Goal: Task Accomplishment & Management: Manage account settings

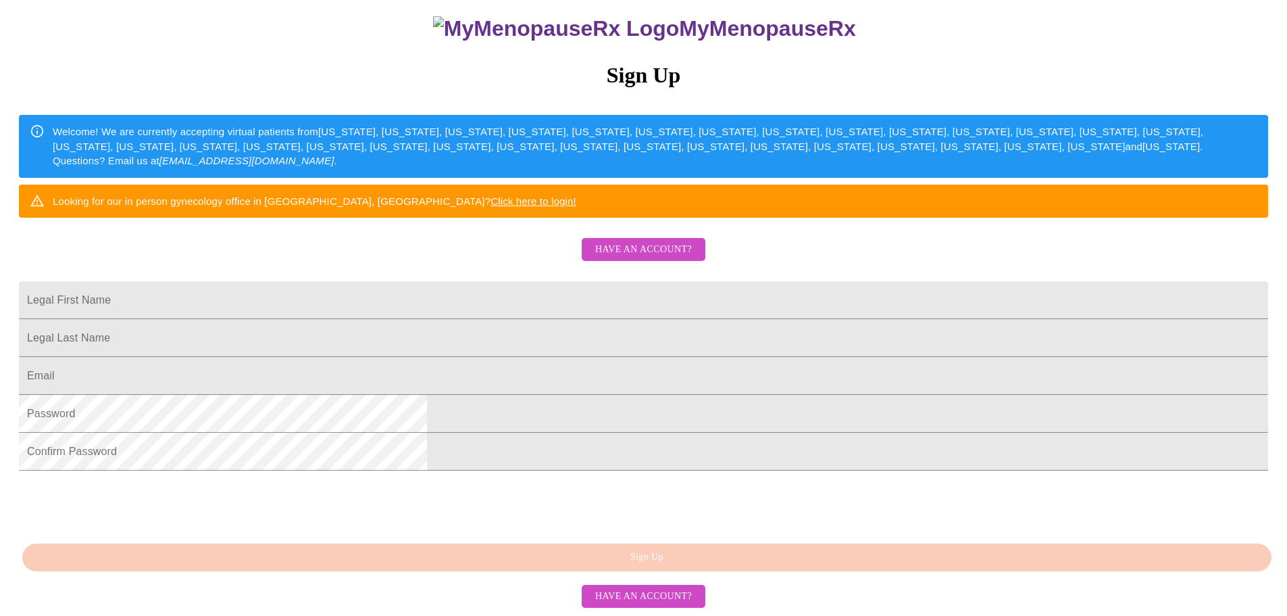
scroll to position [237, 0]
drag, startPoint x: 557, startPoint y: 243, endPoint x: 547, endPoint y: 243, distance: 9.5
click at [557, 281] on input "Legal First Name" at bounding box center [644, 300] width 1250 height 38
type input "Kathryn"
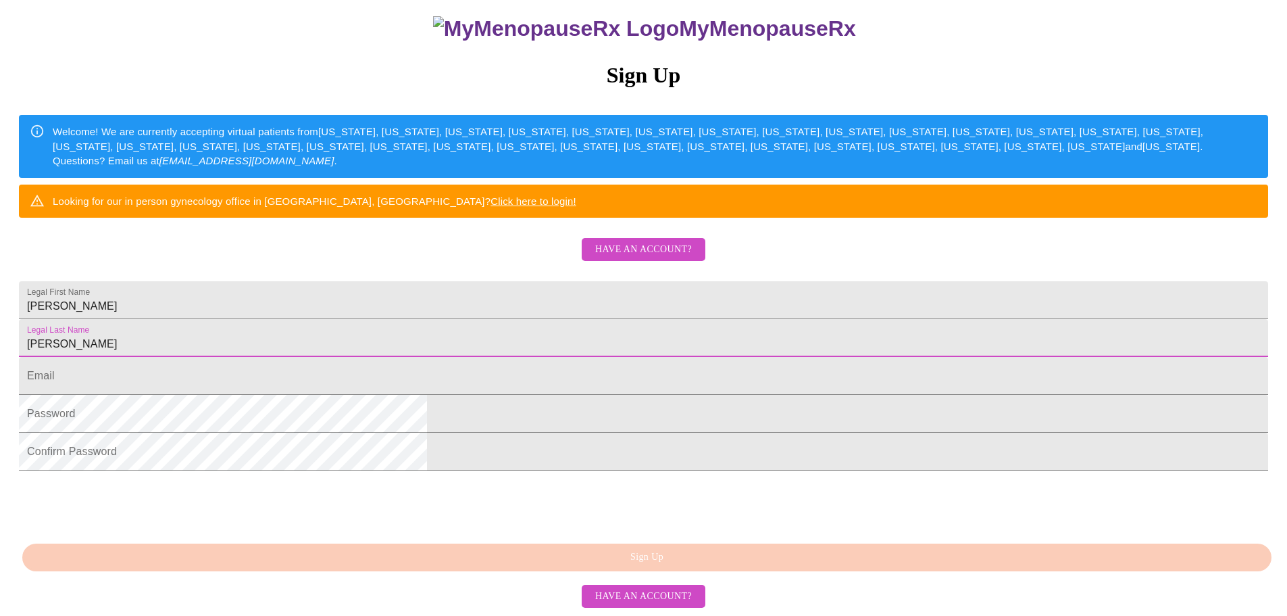
type input "Neal-Dorsey"
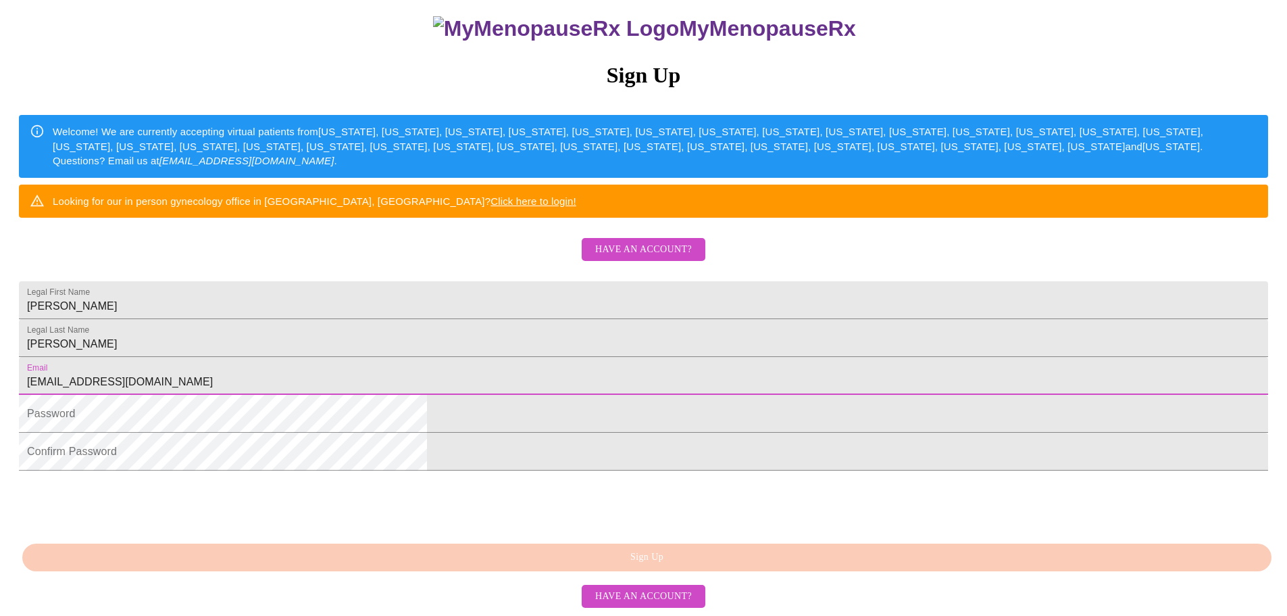
type input "[EMAIL_ADDRESS][DOMAIN_NAME]"
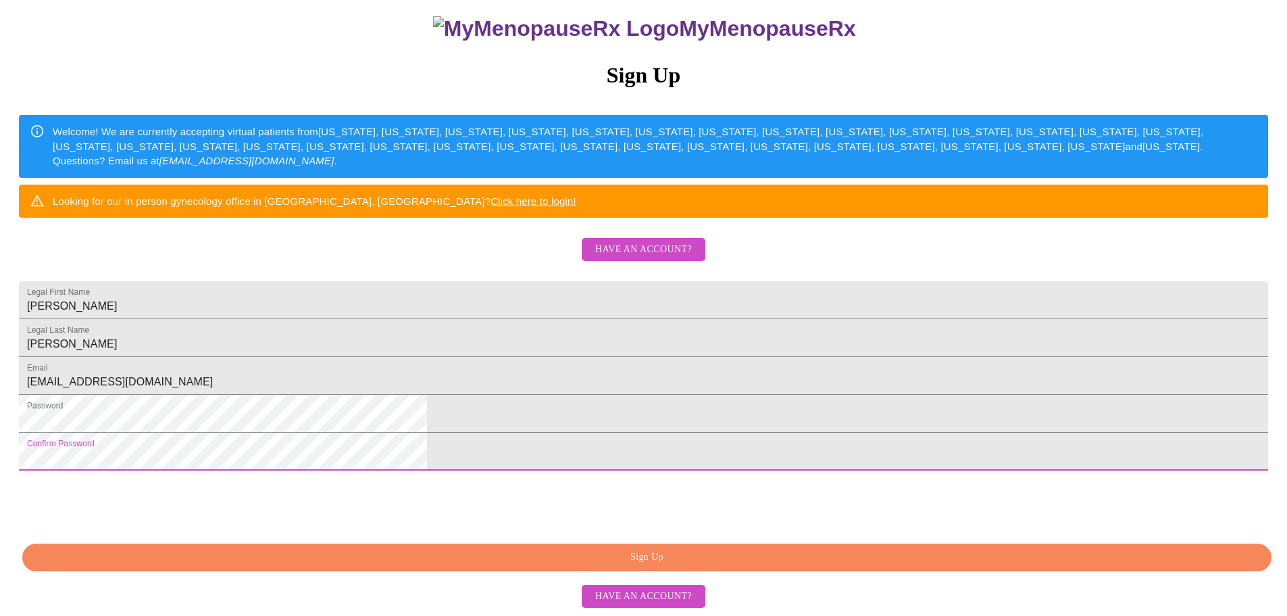
click at [952, 308] on div "MyMenopauseRx Sign Up Welcome! We are currently accepting virtual patients from…" at bounding box center [643, 241] width 1277 height 739
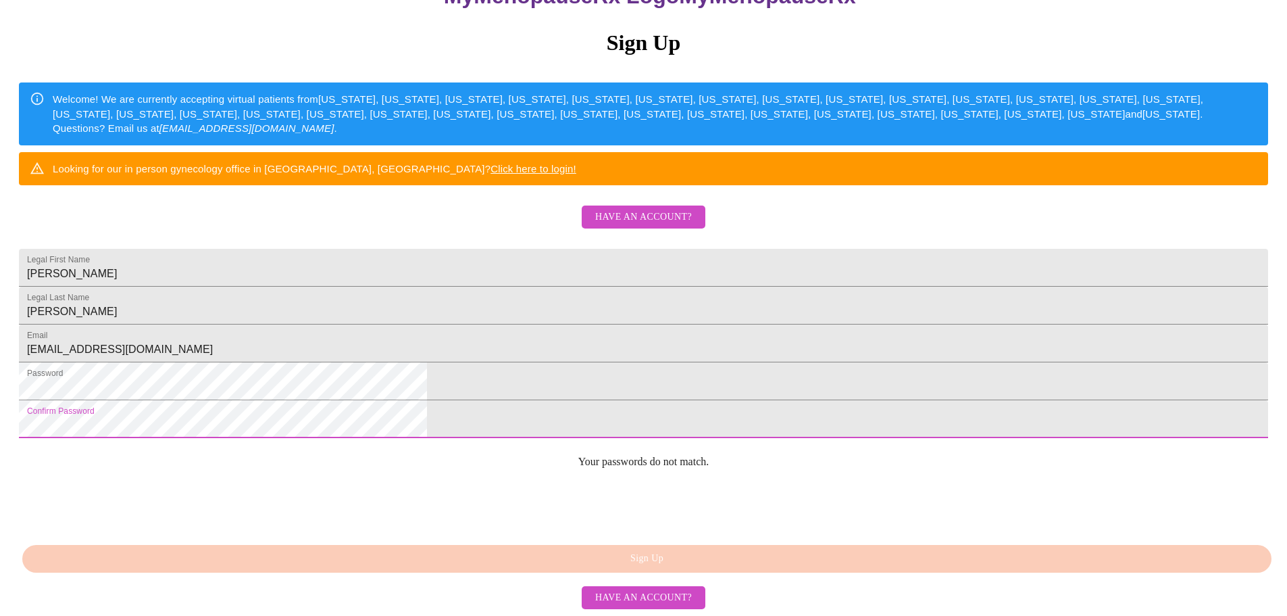
click at [411, 442] on html "MyMenopauseRx Sign Up Welcome! We are currently accepting virtual patients from…" at bounding box center [643, 208] width 1287 height 749
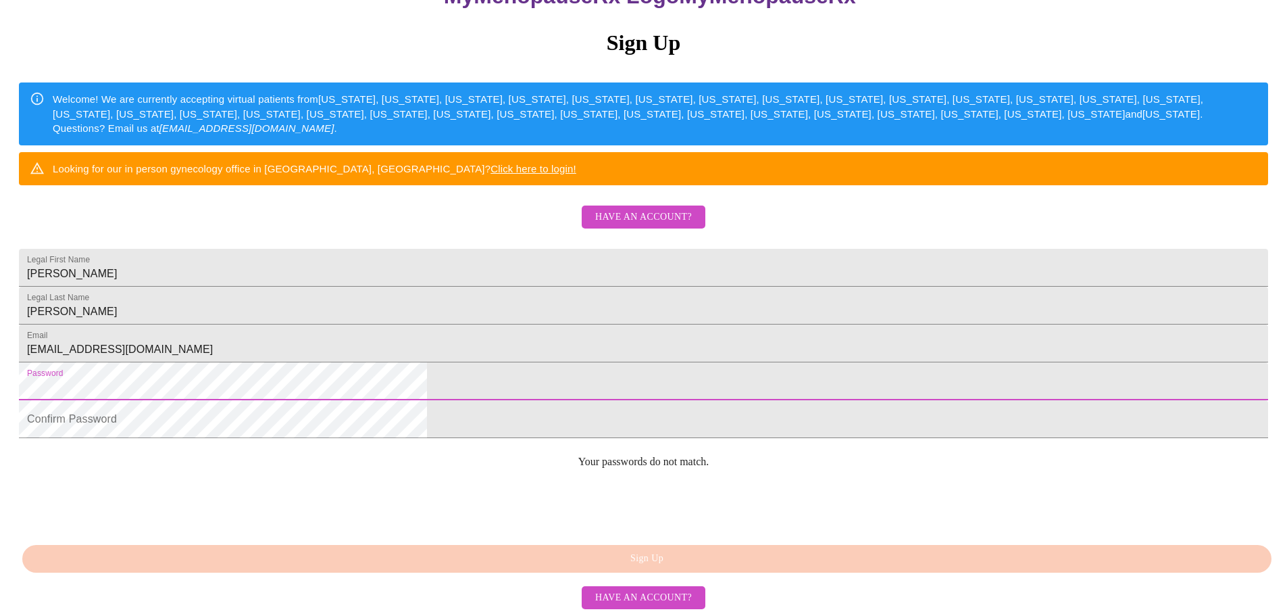
click at [426, 392] on html "MyMenopauseRx Sign Up Welcome! We are currently accepting virtual patients from…" at bounding box center [643, 208] width 1287 height 749
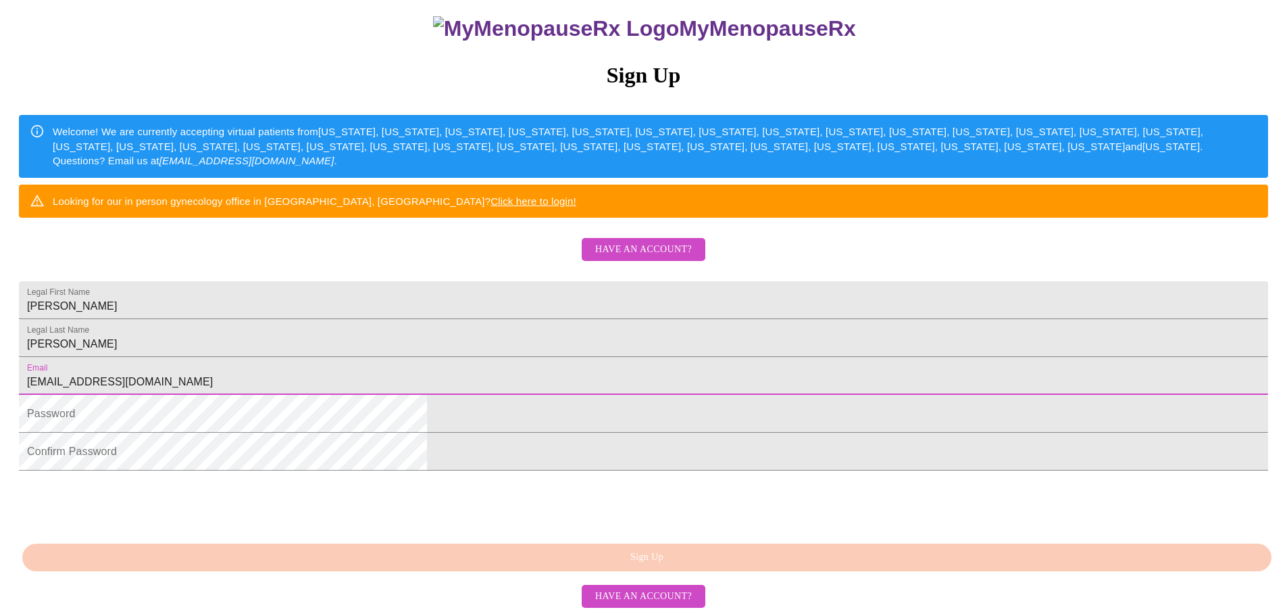
drag, startPoint x: 643, startPoint y: 338, endPoint x: 431, endPoint y: 310, distance: 213.4
click at [405, 318] on div "MyMenopauseRx Sign Up Welcome! We are currently accepting virtual patients from…" at bounding box center [643, 241] width 1277 height 739
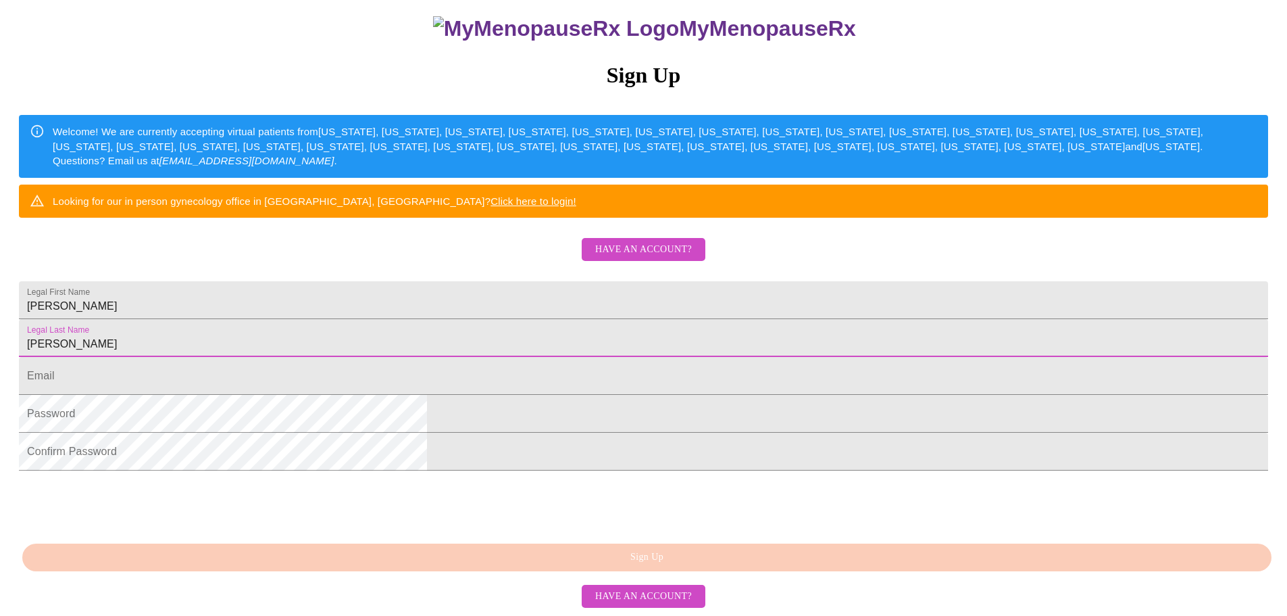
drag, startPoint x: 543, startPoint y: 297, endPoint x: 407, endPoint y: 278, distance: 137.7
click at [405, 285] on div "MyMenopauseRx Sign Up Welcome! We are currently accepting virtual patients from…" at bounding box center [643, 241] width 1277 height 739
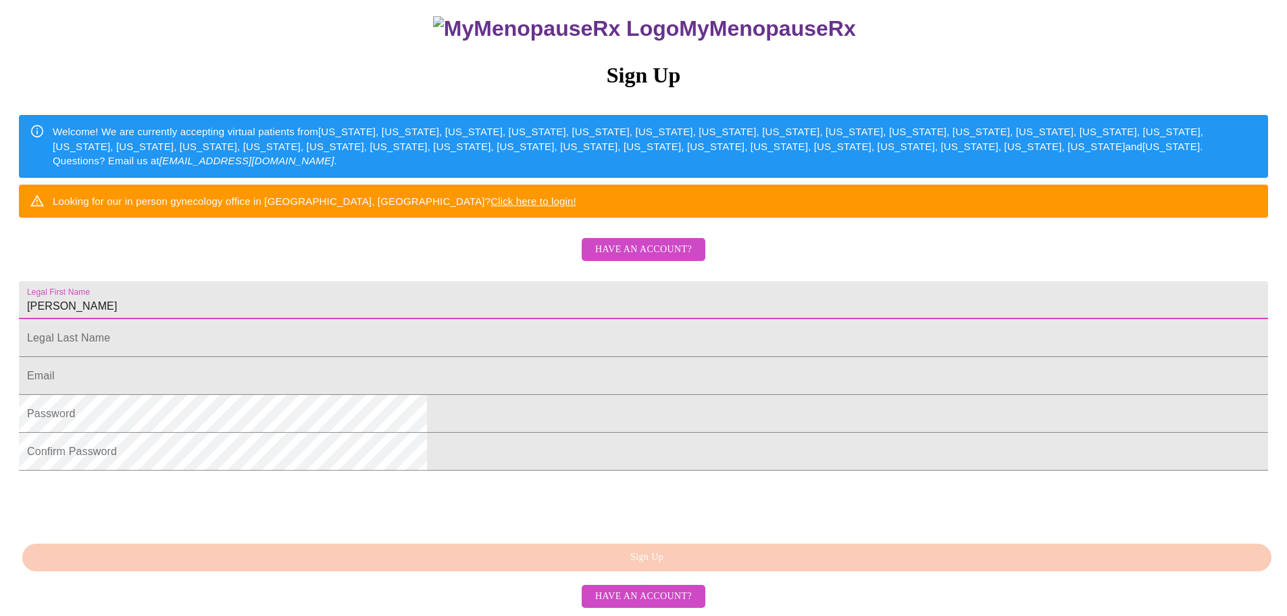
drag, startPoint x: 460, startPoint y: 249, endPoint x: 488, endPoint y: 232, distance: 32.5
click at [444, 281] on input "Kathryn" at bounding box center [644, 300] width 1250 height 38
click at [614, 241] on span "Have an account?" at bounding box center [643, 249] width 97 height 17
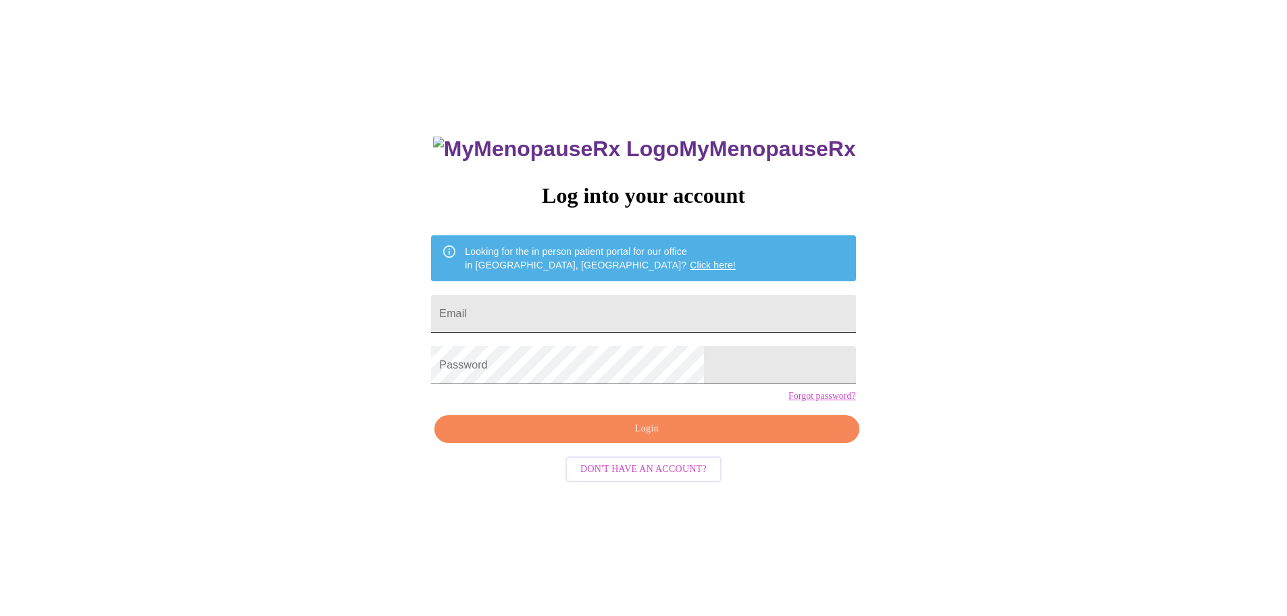
click at [587, 307] on input "Email" at bounding box center [643, 314] width 424 height 38
type input "kathryndorsey318@gmail.com"
click at [724, 437] on span "Login" at bounding box center [646, 428] width 393 height 17
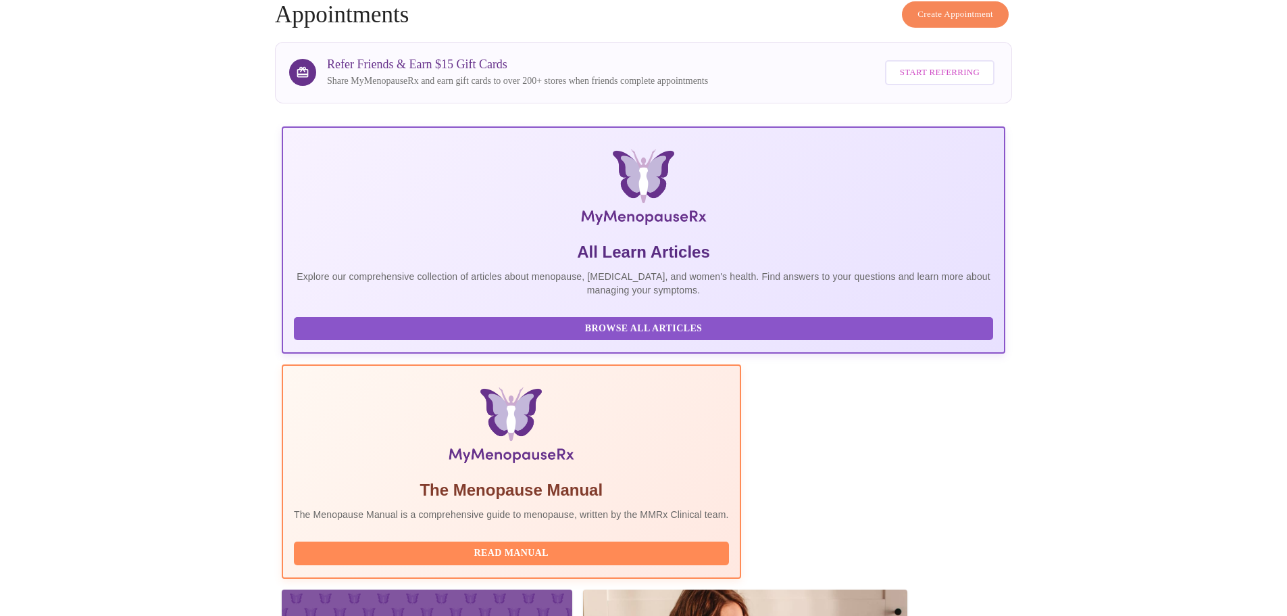
scroll to position [124, 0]
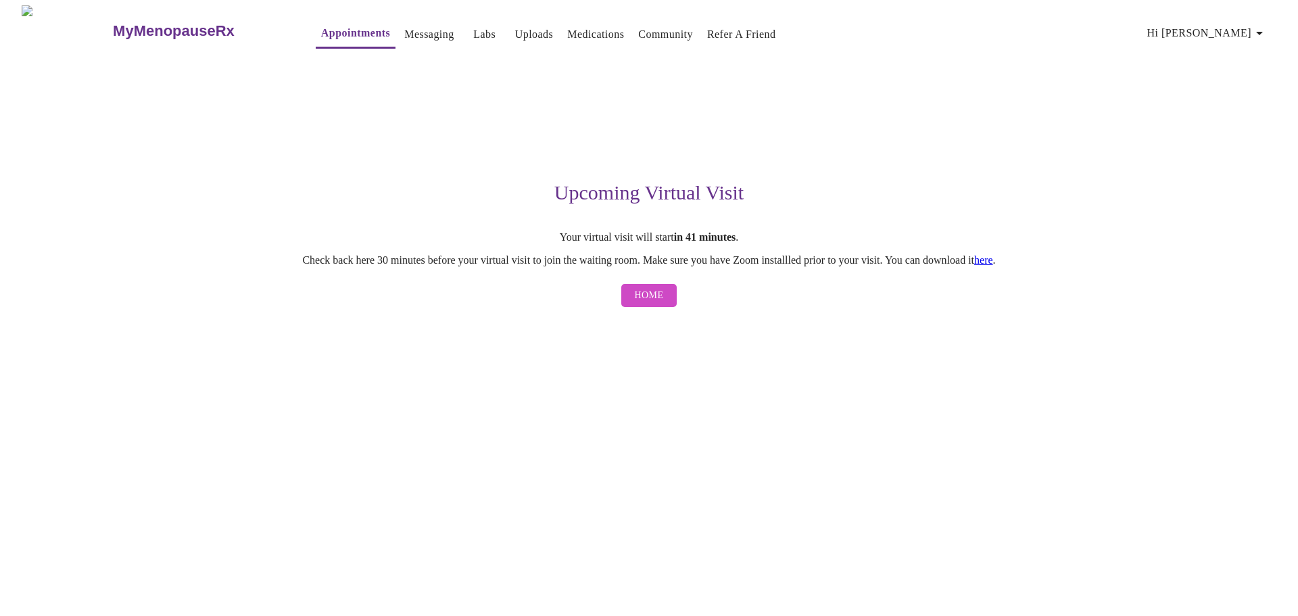
click at [993, 264] on link "here" at bounding box center [983, 259] width 19 height 11
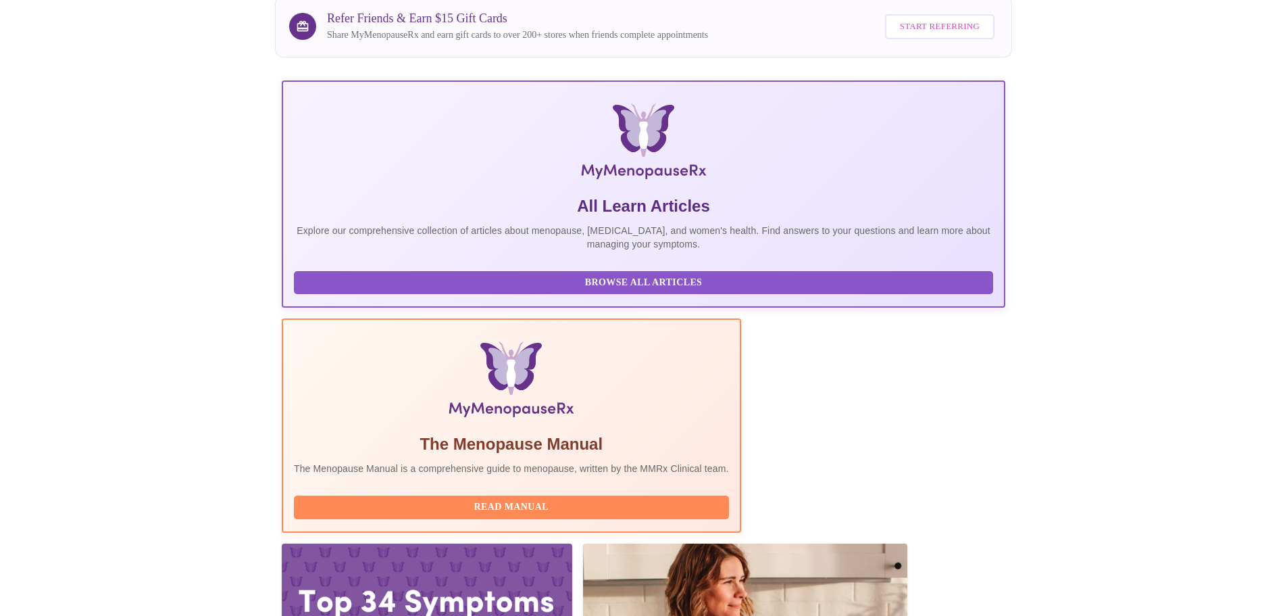
scroll to position [124, 0]
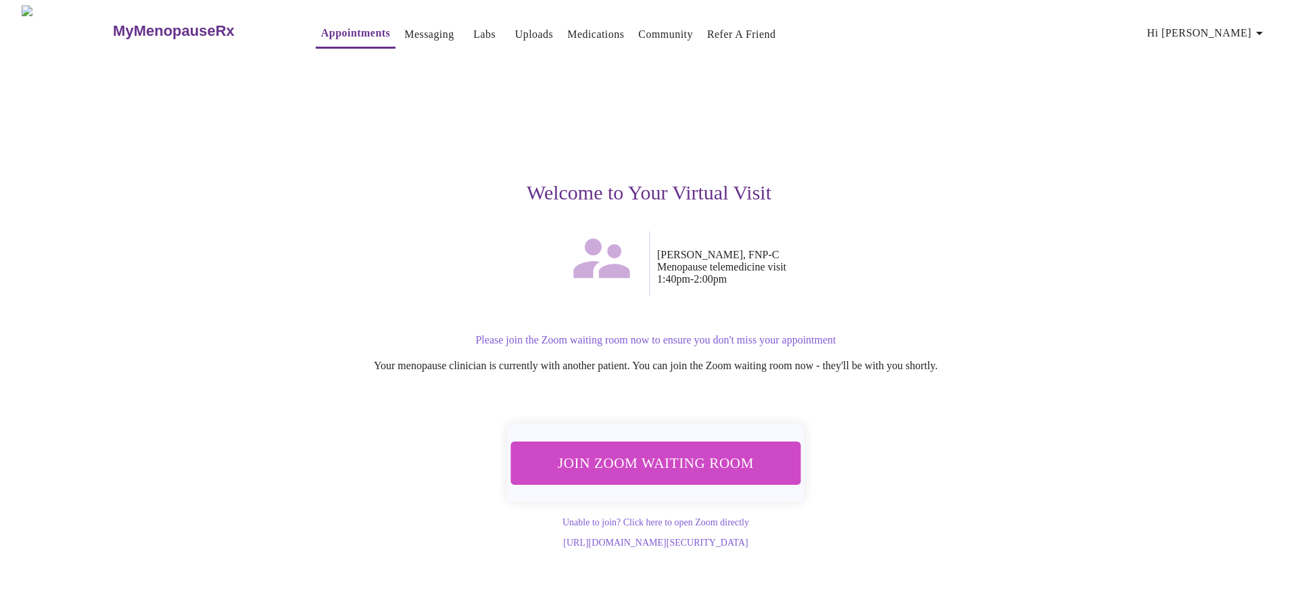
click at [929, 249] on p "[PERSON_NAME], FNP-C Menopause telemedicine visit 1:40pm - 2:00pm" at bounding box center [861, 267] width 408 height 36
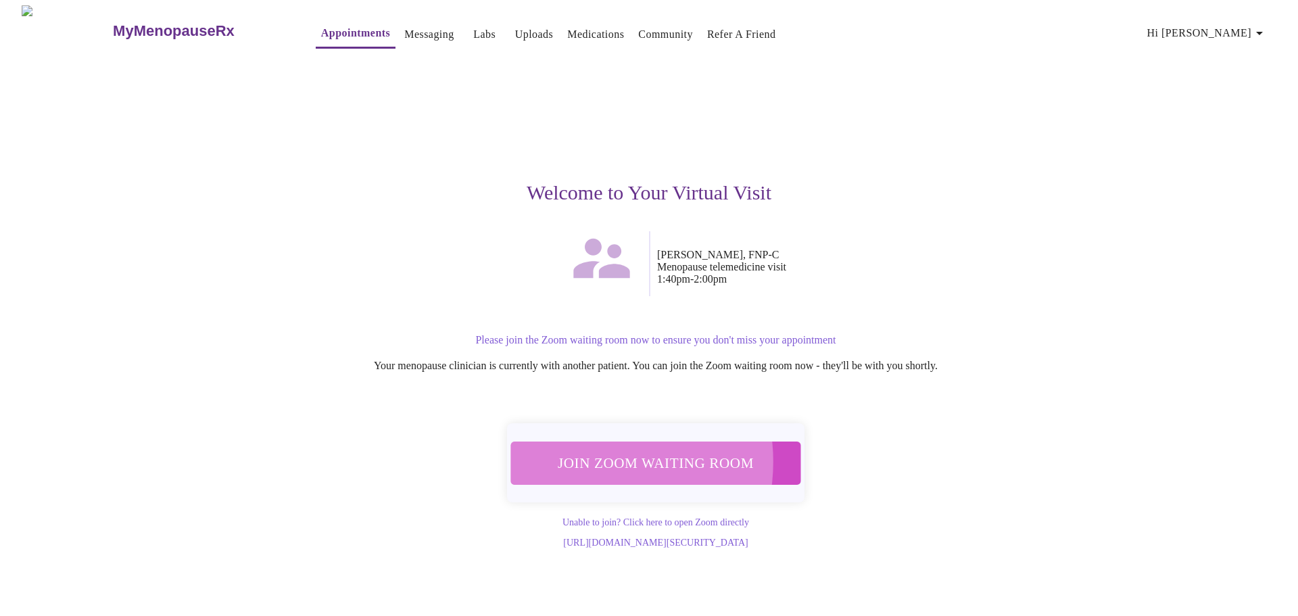
click at [581, 453] on span "Join Zoom Waiting Room" at bounding box center [655, 462] width 254 height 25
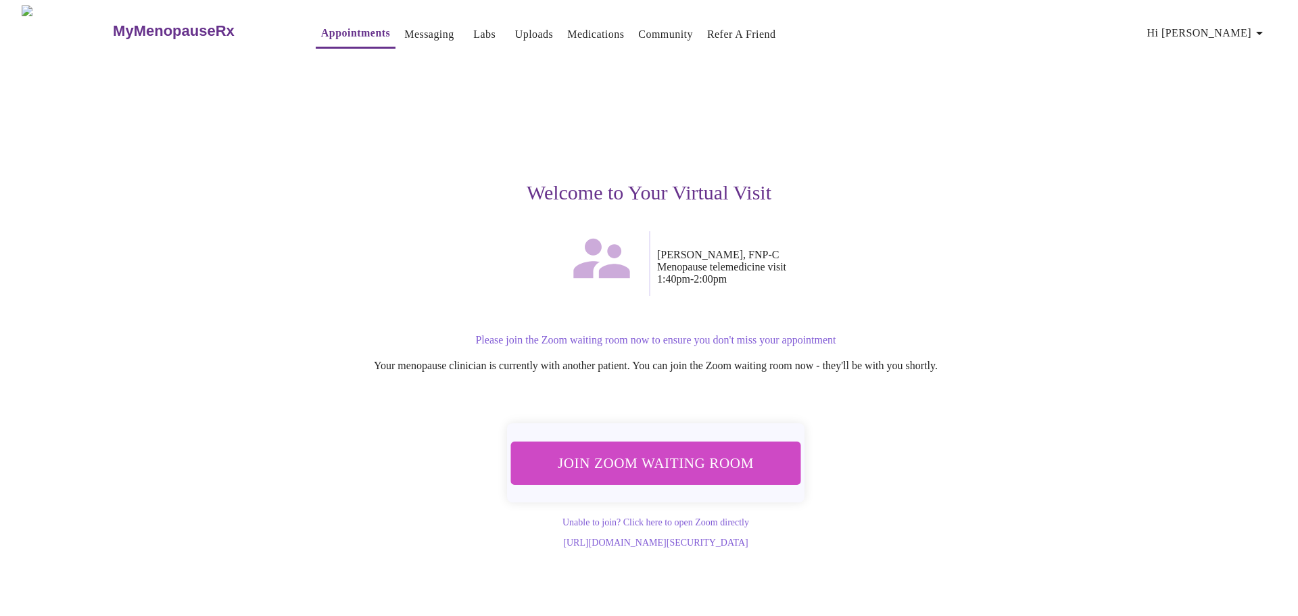
click at [964, 499] on div "Join Zoom Waiting Room Unable to join? Click here to open Zoom directly [URL][D…" at bounding box center [648, 479] width 833 height 139
click at [1204, 395] on div "MyMenopauseRx Appointments Messaging Labs Uploads Medications Community Refer a…" at bounding box center [648, 276] width 1287 height 543
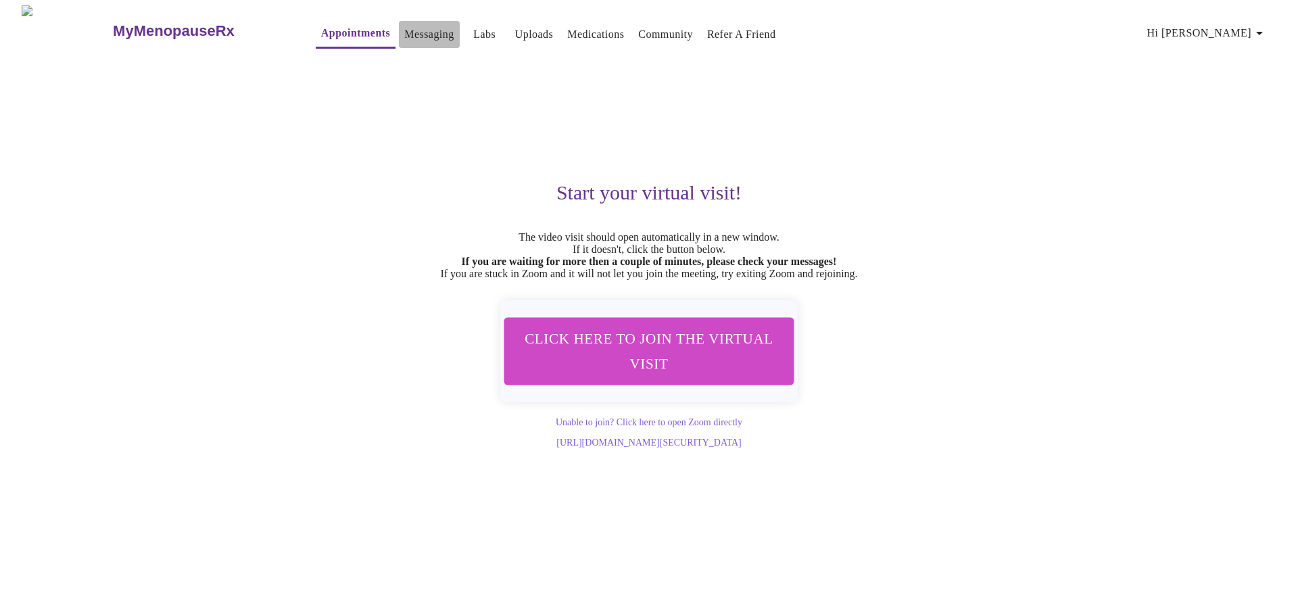
click at [404, 28] on link "Messaging" at bounding box center [428, 34] width 49 height 19
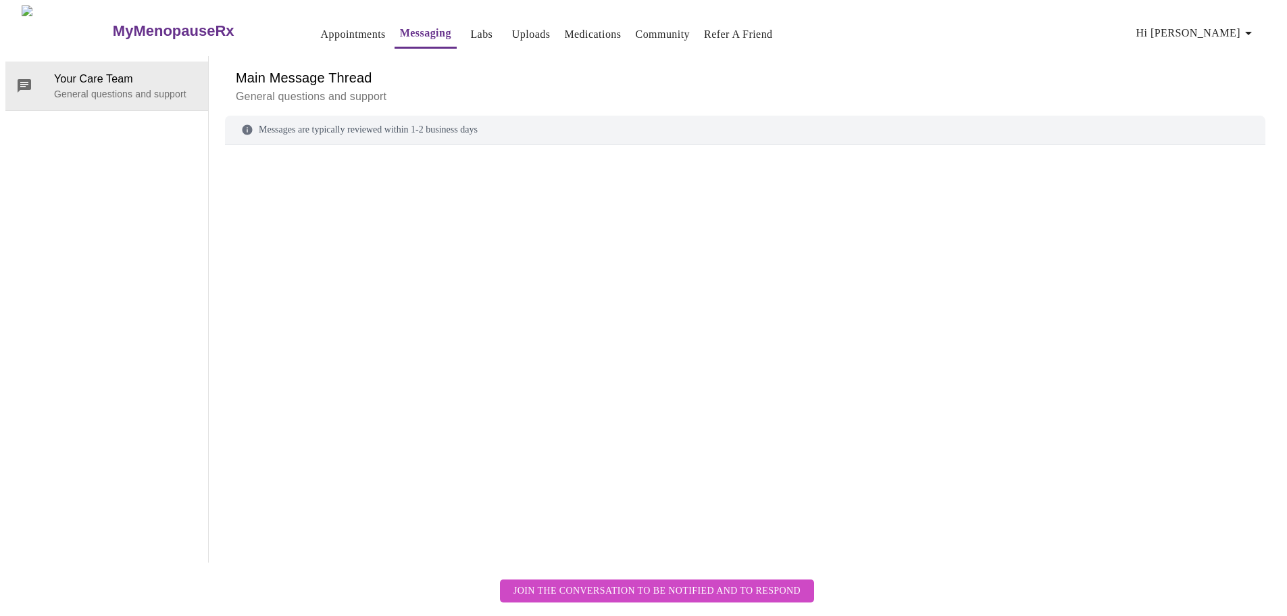
scroll to position [51, 0]
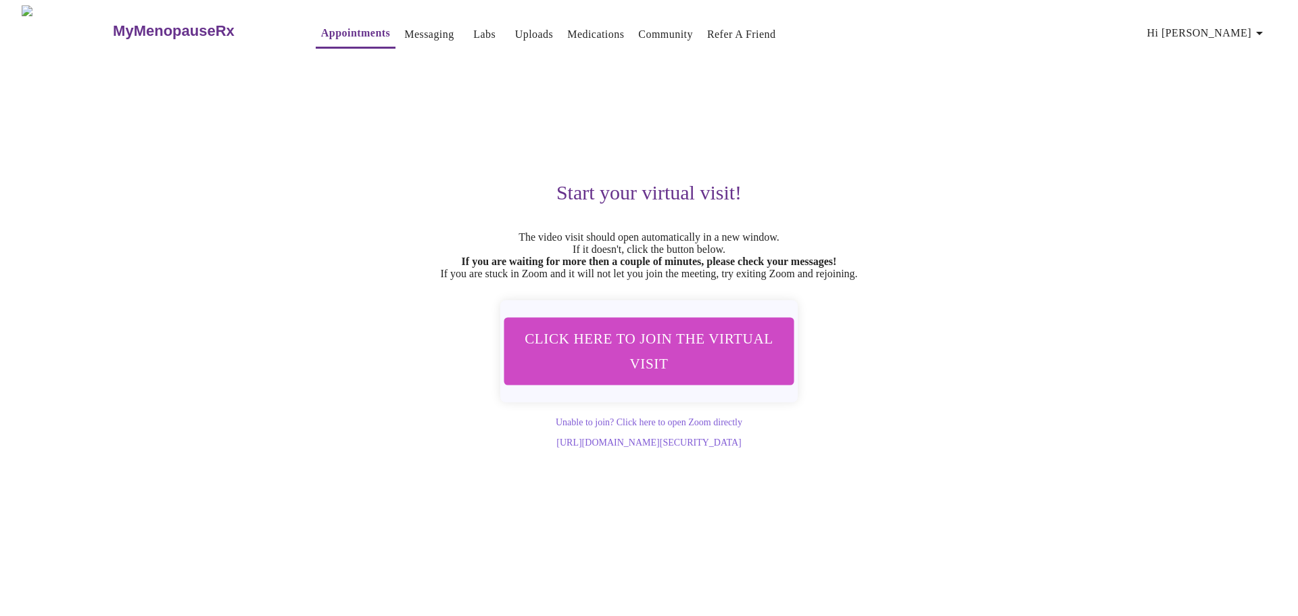
click at [1226, 28] on span "Hi [PERSON_NAME]" at bounding box center [1207, 33] width 120 height 19
click at [509, 28] on div at bounding box center [649, 308] width 1298 height 616
click at [166, 26] on h3 "MyMenopauseRx" at bounding box center [174, 31] width 122 height 18
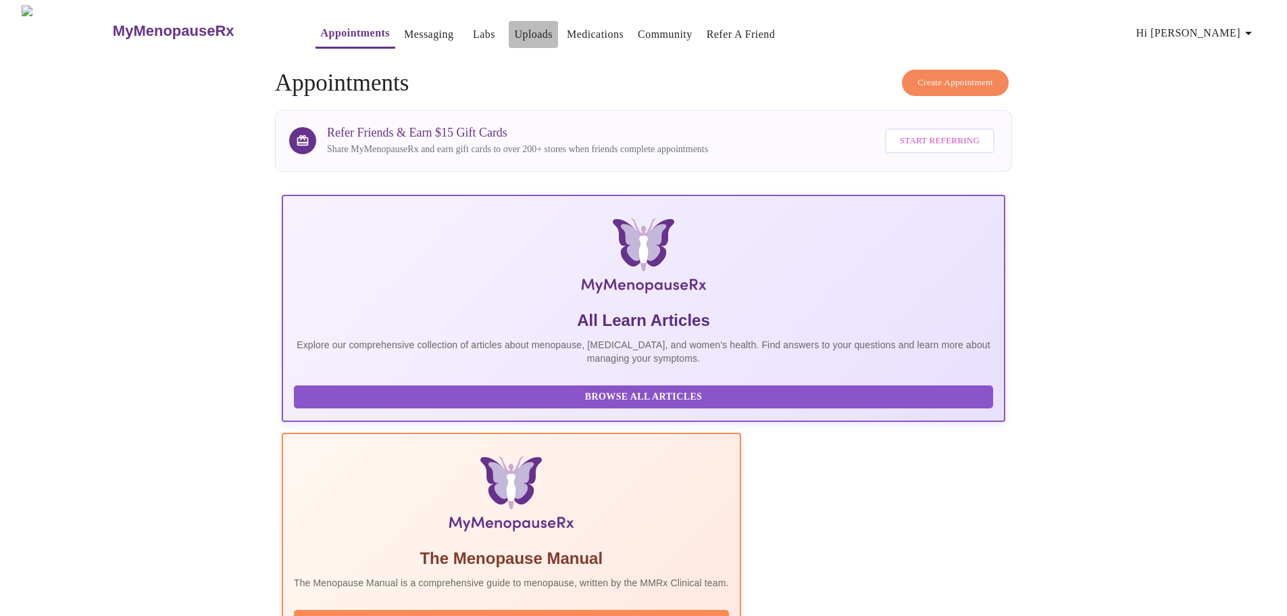
click at [514, 32] on link "Uploads" at bounding box center [533, 34] width 39 height 19
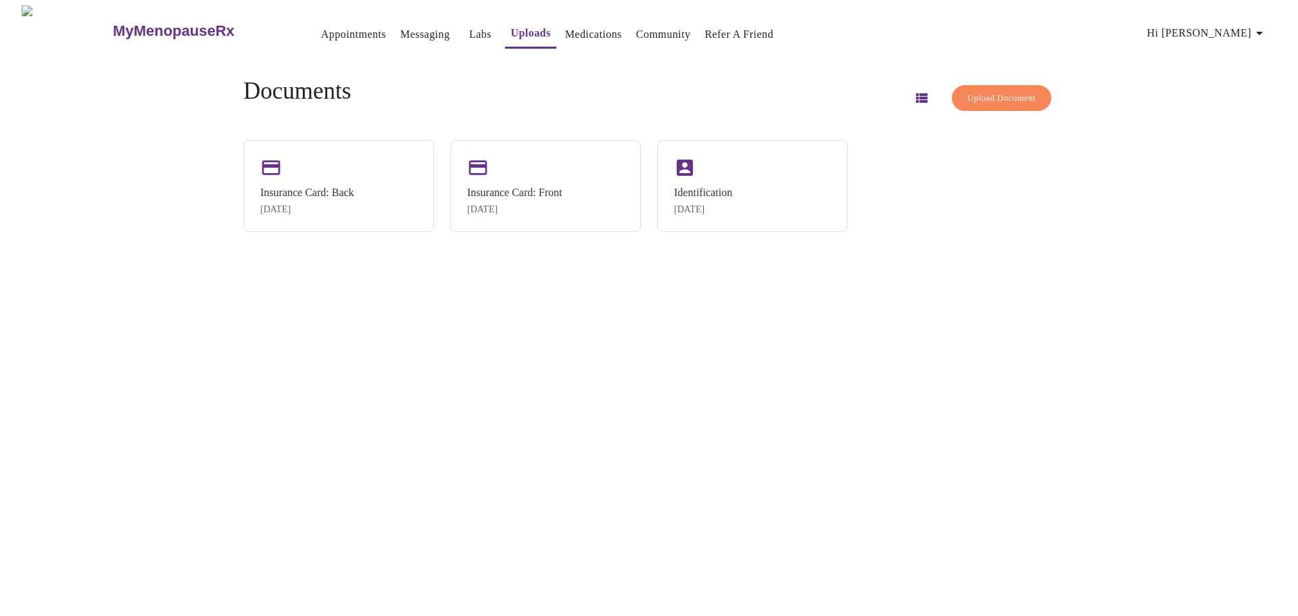
click at [469, 25] on link "Labs" at bounding box center [480, 34] width 22 height 19
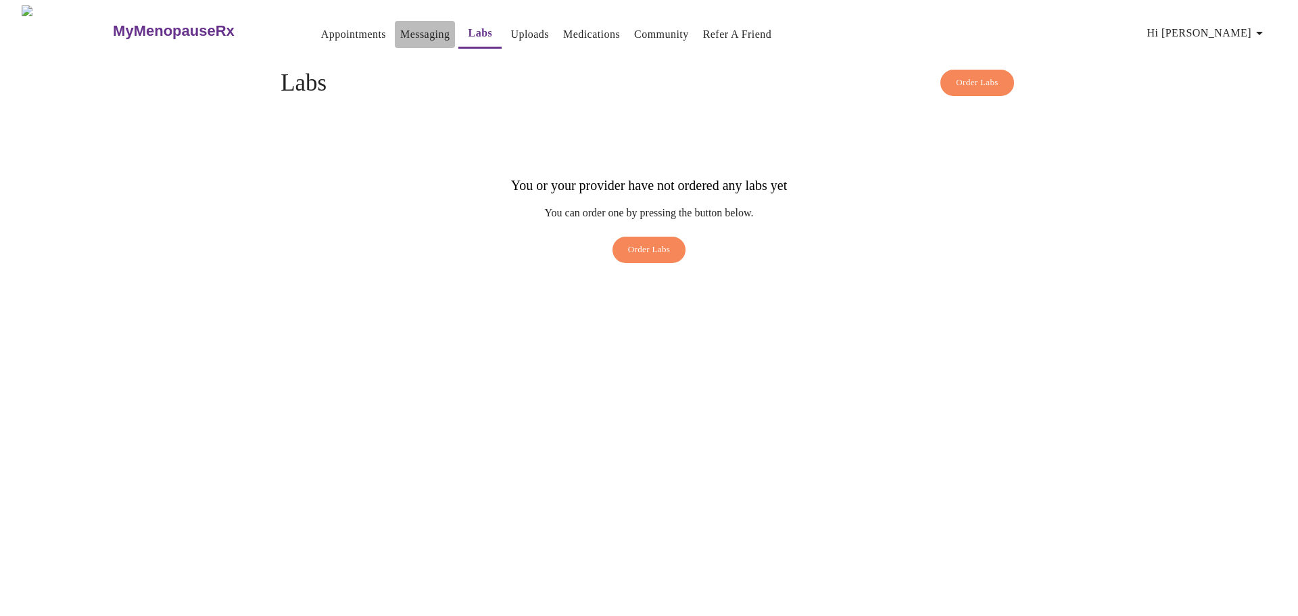
click at [400, 34] on link "Messaging" at bounding box center [424, 34] width 49 height 19
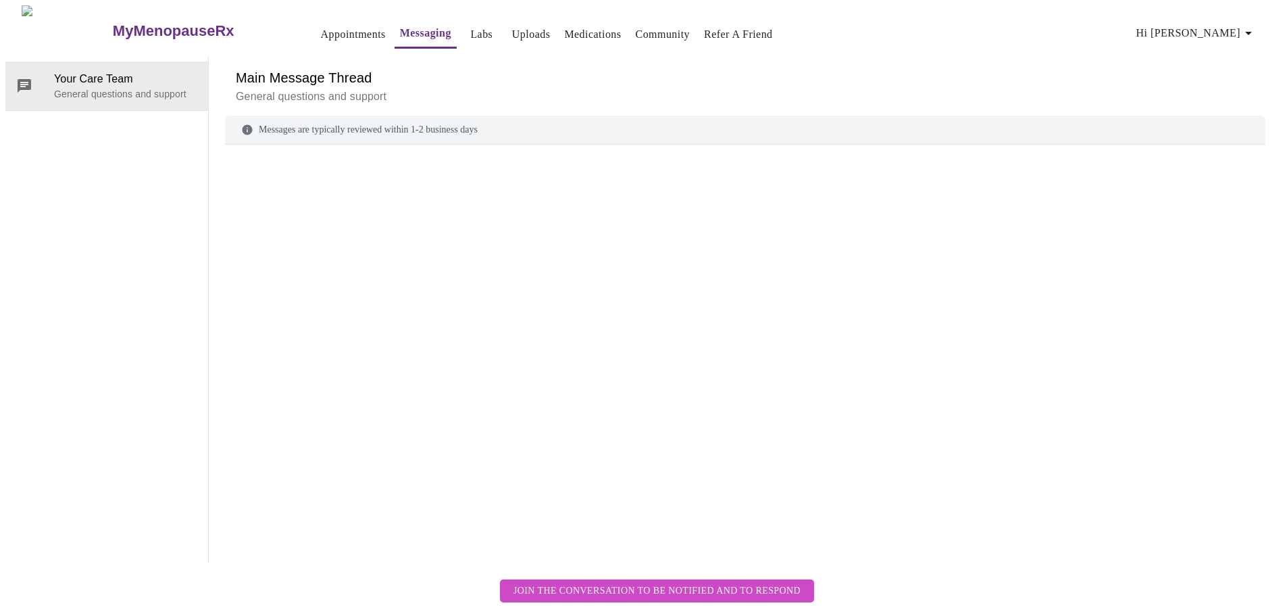
scroll to position [51, 0]
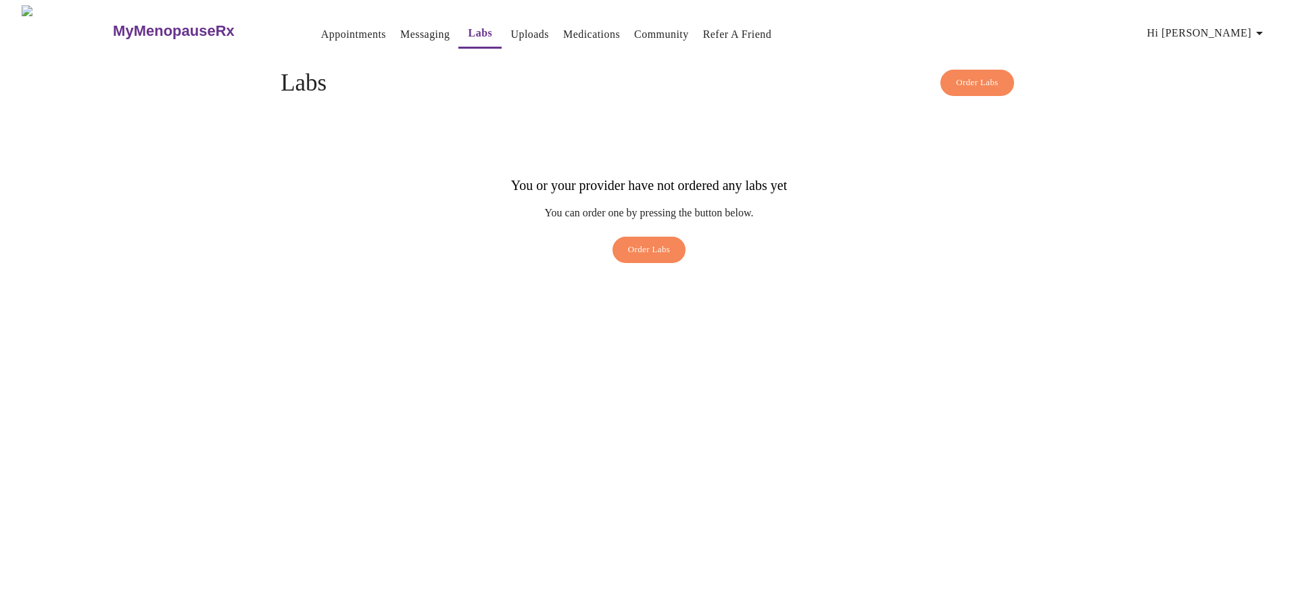
click at [564, 34] on link "Medications" at bounding box center [591, 34] width 57 height 19
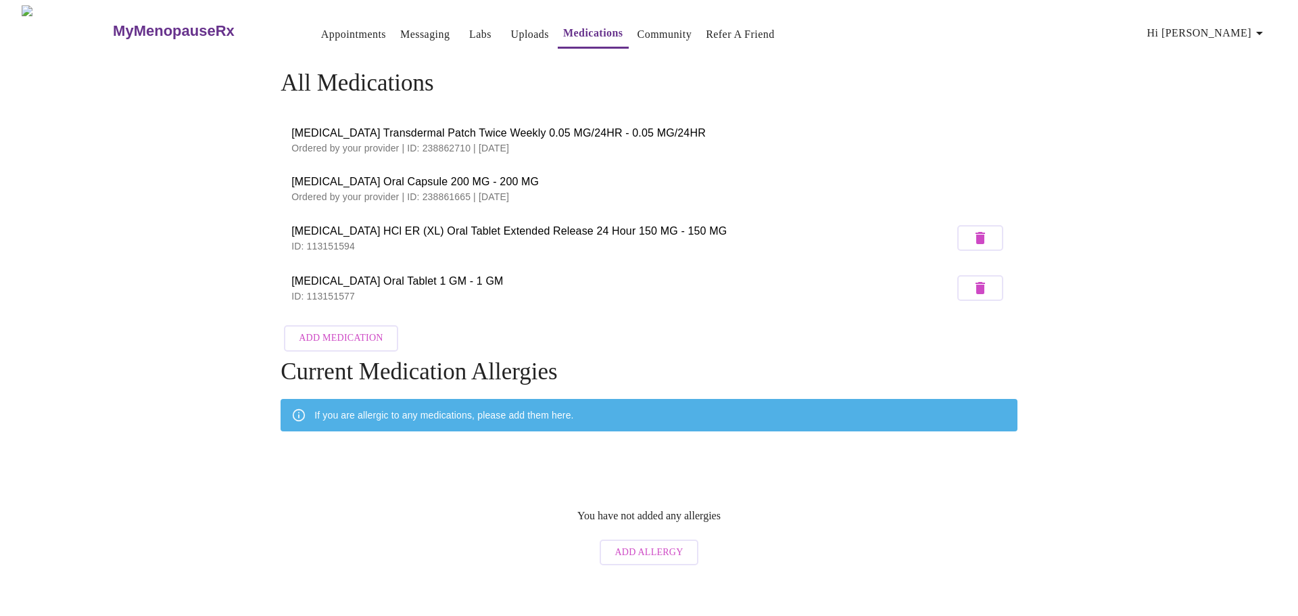
click at [652, 31] on link "Community" at bounding box center [664, 34] width 55 height 19
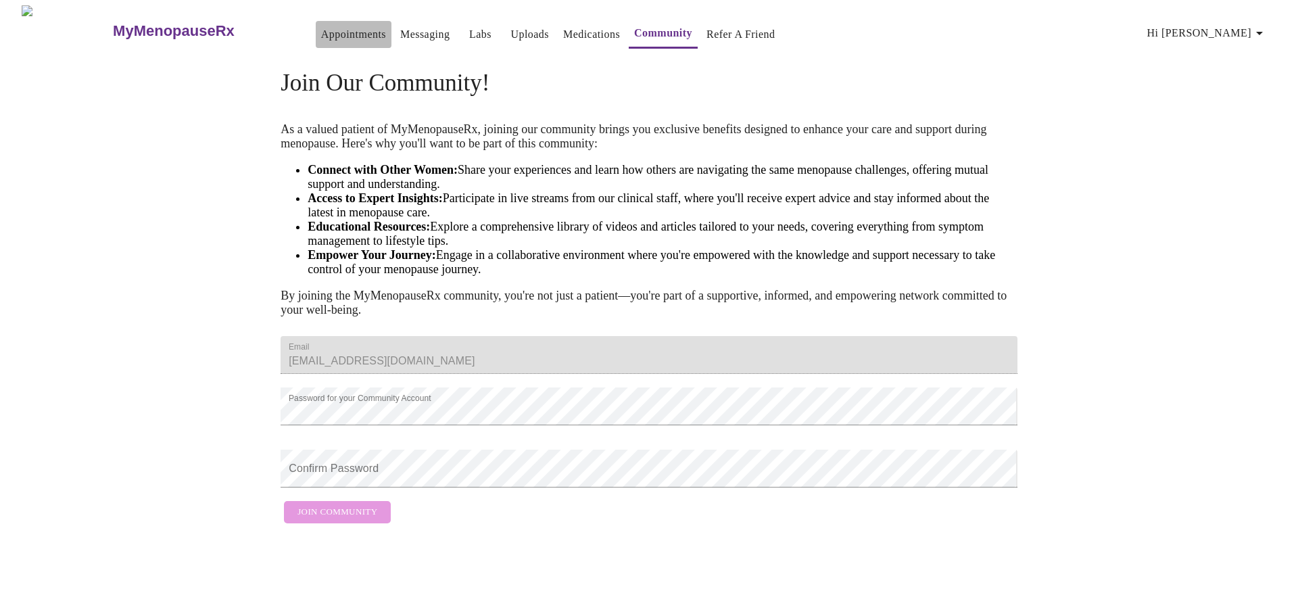
click at [321, 25] on link "Appointments" at bounding box center [353, 34] width 65 height 19
